Goal: Task Accomplishment & Management: Use online tool/utility

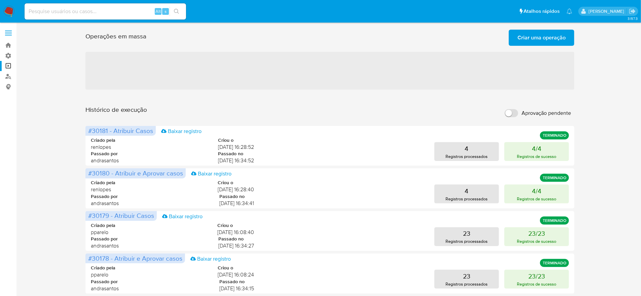
click at [529, 36] on span "Criar uma operação" at bounding box center [541, 37] width 48 height 15
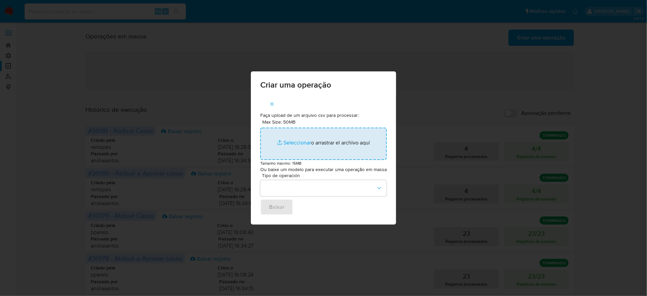
click at [333, 134] on input "Max Size: 50MB Seleccionar archivos" at bounding box center [323, 144] width 127 height 32
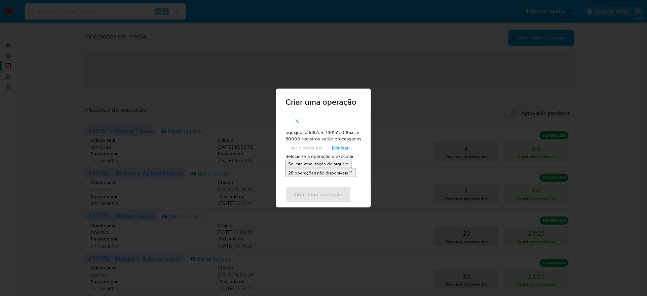
click at [305, 166] on p "Solicite atualização do arquivo." at bounding box center [318, 163] width 61 height 6
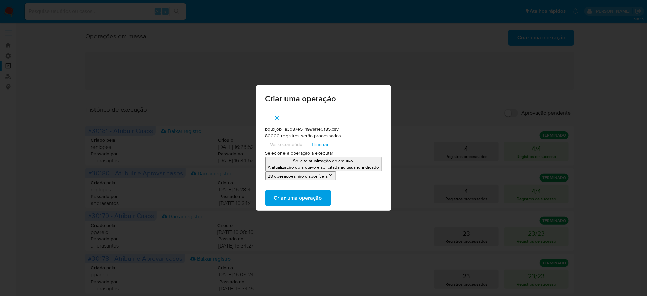
click at [310, 201] on span "Criar uma operação" at bounding box center [298, 197] width 48 height 15
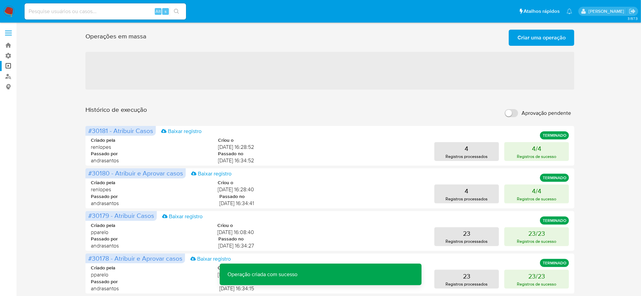
click at [536, 37] on span "Criar uma operação" at bounding box center [541, 37] width 48 height 15
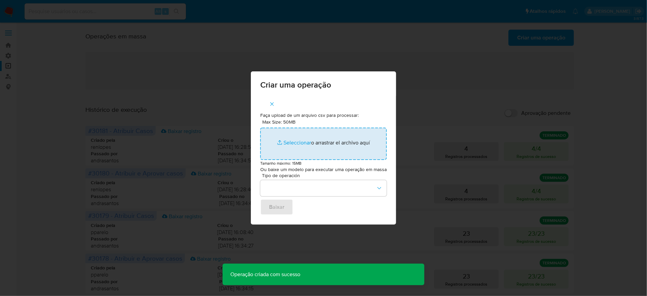
click at [355, 142] on input "Max Size: 50MB Seleccionar archivos" at bounding box center [323, 144] width 127 height 32
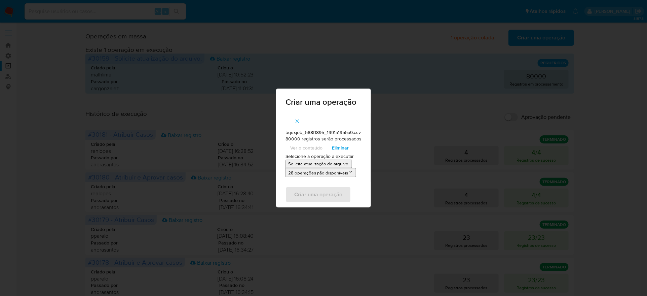
click at [305, 163] on p "Solicite atualização do arquivo." at bounding box center [318, 163] width 61 height 6
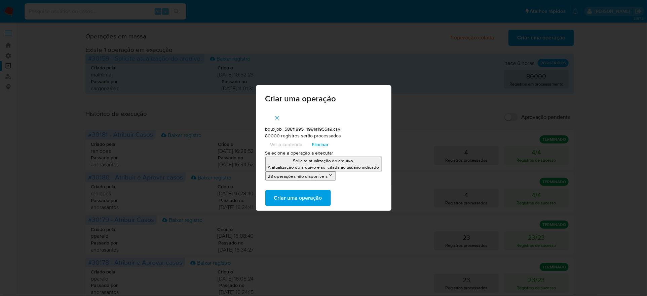
click at [322, 193] on span "Criar uma operação" at bounding box center [298, 197] width 48 height 15
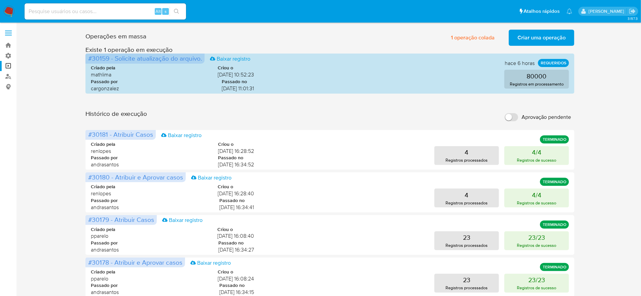
click at [523, 114] on span "Aprovação pendente" at bounding box center [546, 117] width 49 height 7
click at [518, 113] on input "Aprovação pendente" at bounding box center [511, 117] width 13 height 8
checkbox input "true"
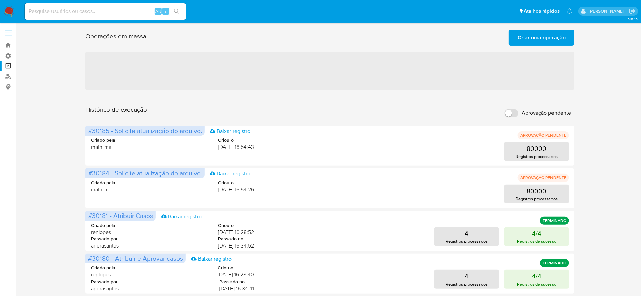
click at [519, 106] on label "Aprovação pendente" at bounding box center [537, 113] width 73 height 15
click at [518, 109] on input "Aprovação pendente" at bounding box center [511, 113] width 13 height 8
checkbox input "true"
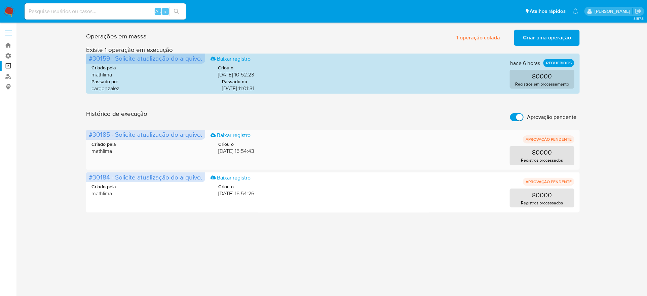
click at [240, 147] on span "05/09/2025 16:54:43" at bounding box center [237, 150] width 36 height 7
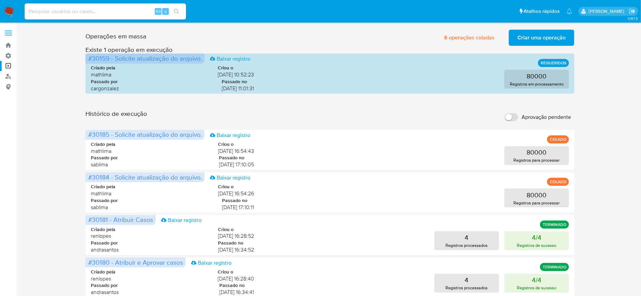
click at [509, 110] on label "Aprovação pendente" at bounding box center [537, 117] width 73 height 15
click at [509, 113] on input "Aprovação pendente" at bounding box center [511, 117] width 13 height 8
checkbox input "true"
